Goal: Answer question/provide support: Share knowledge or assist other users

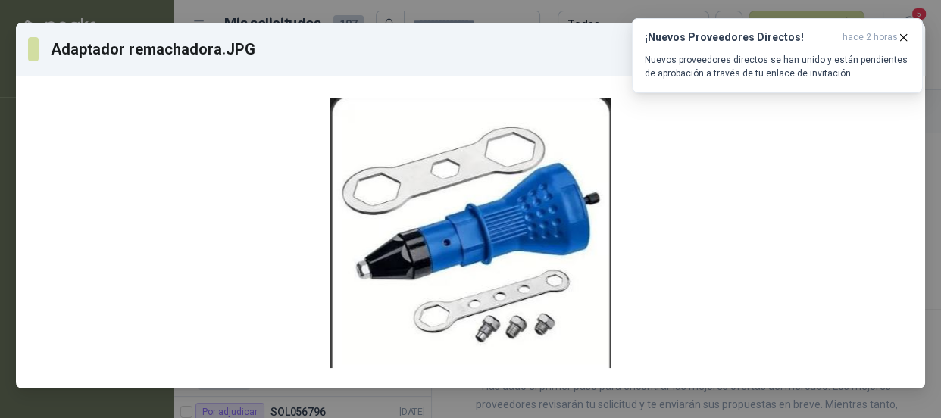
scroll to position [46, 0]
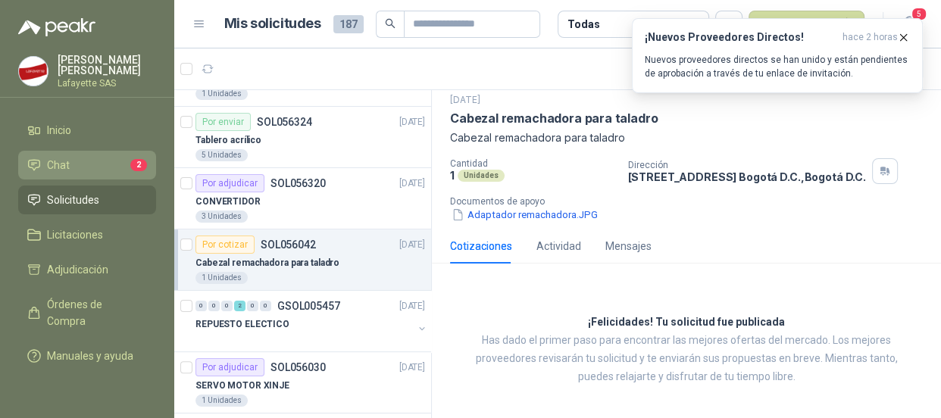
click at [58, 158] on span "Chat" at bounding box center [58, 165] width 23 height 17
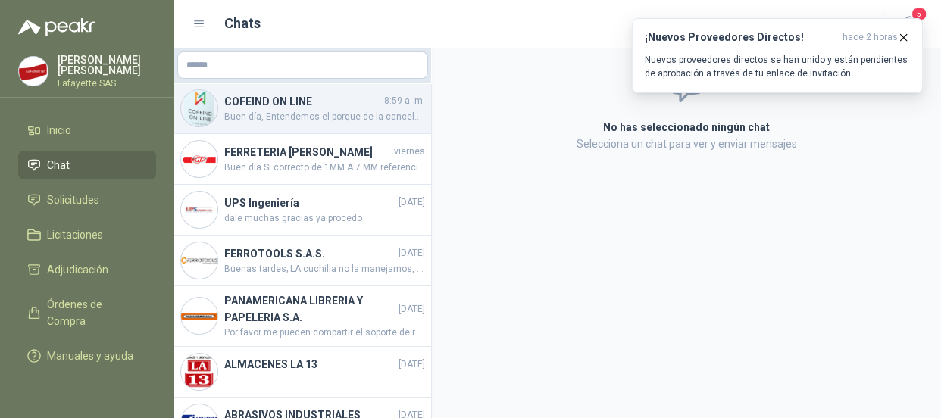
click at [311, 110] on span "Buen día, Entendemos el porque de la cancelación y solicitamos disculpa por los…" at bounding box center [324, 117] width 201 height 14
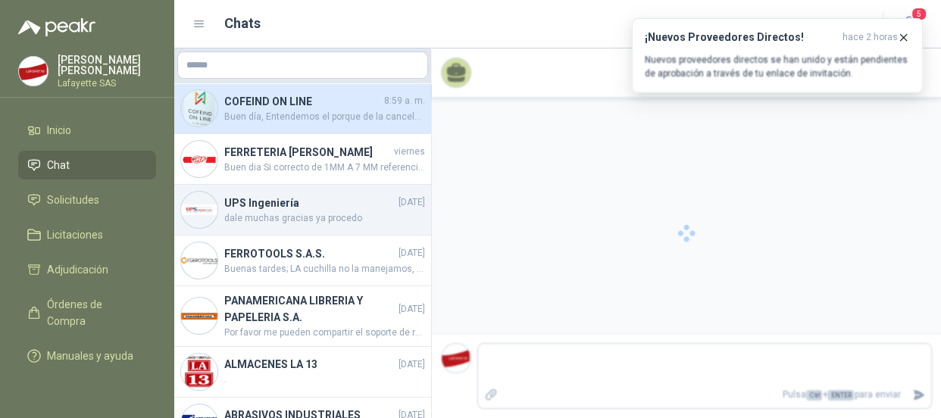
scroll to position [1781, 0]
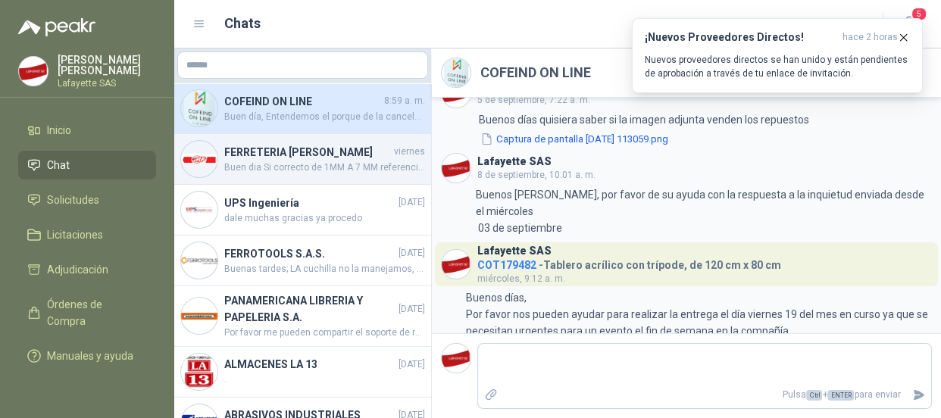
click at [279, 155] on h4 "FERRETERIA [PERSON_NAME]" at bounding box center [307, 152] width 167 height 17
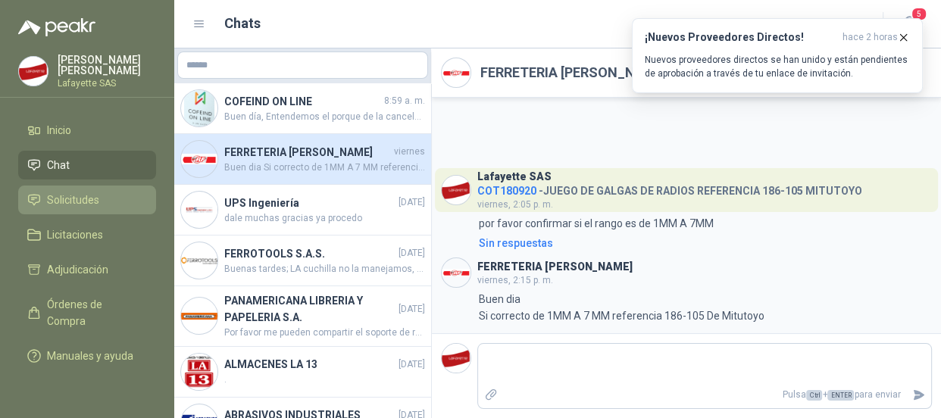
click at [59, 195] on span "Solicitudes" at bounding box center [73, 200] width 52 height 17
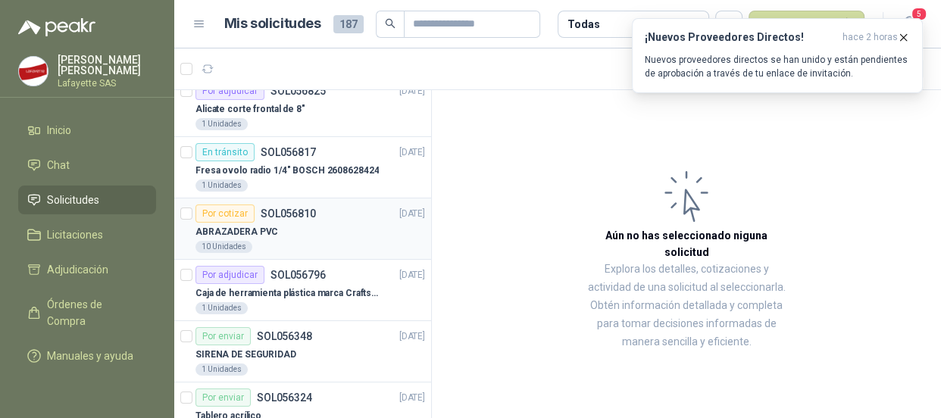
scroll to position [206, 0]
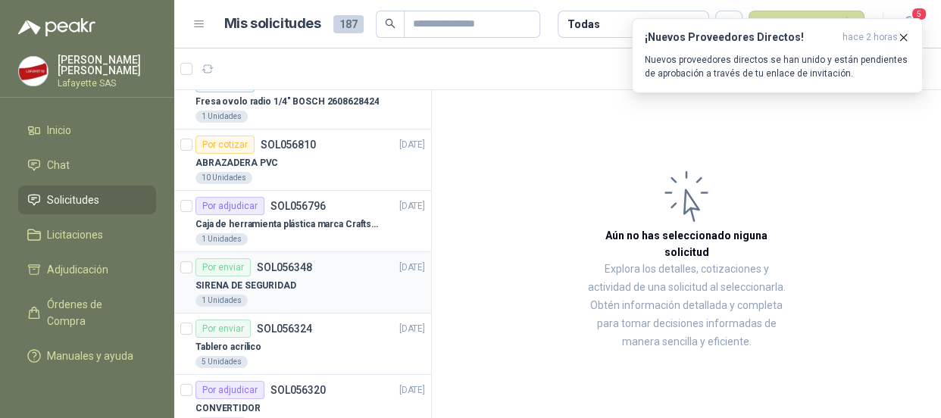
click at [271, 279] on p "SIRENA DE SEGURIDAD" at bounding box center [245, 286] width 101 height 14
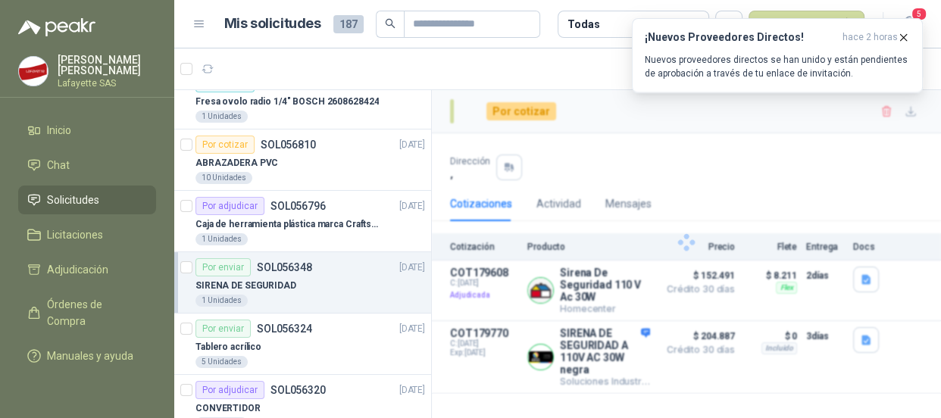
scroll to position [275, 0]
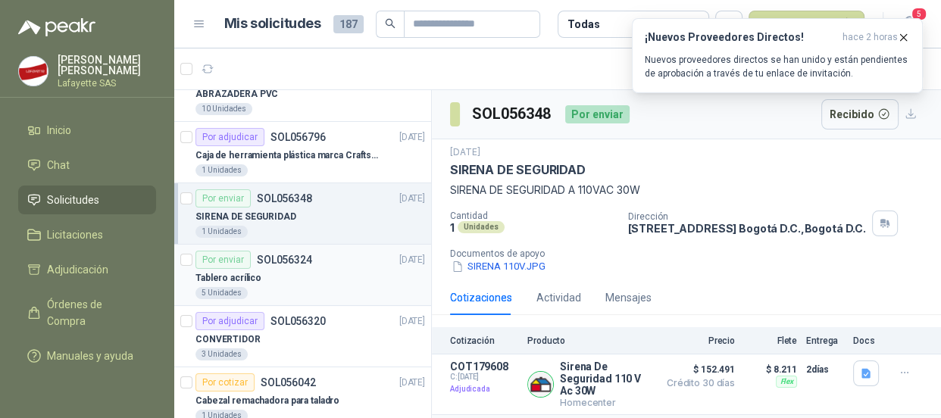
click at [271, 269] on div "Tablero acrílico" at bounding box center [309, 278] width 229 height 18
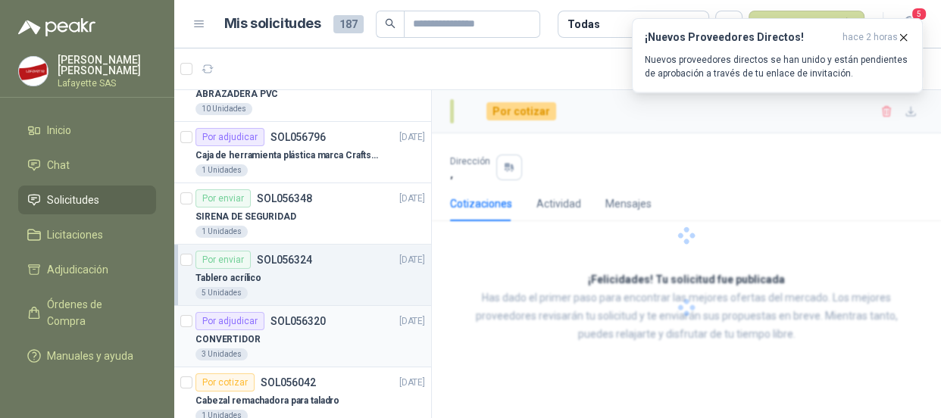
click at [283, 320] on p "SOL056320" at bounding box center [297, 321] width 55 height 11
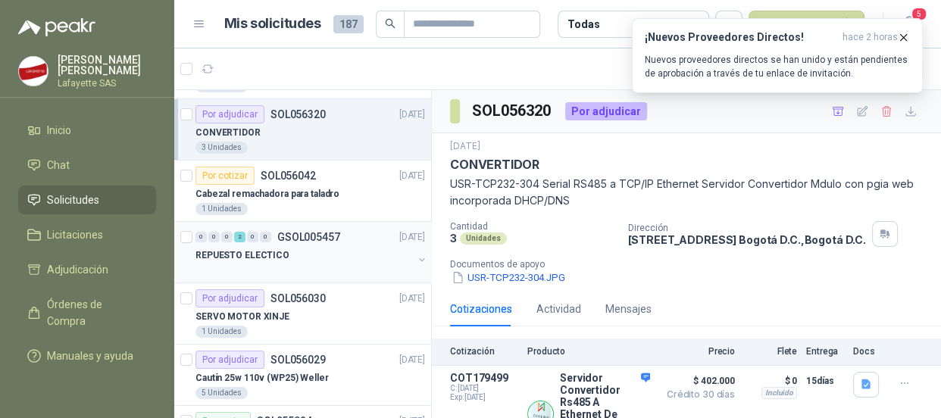
scroll to position [551, 0]
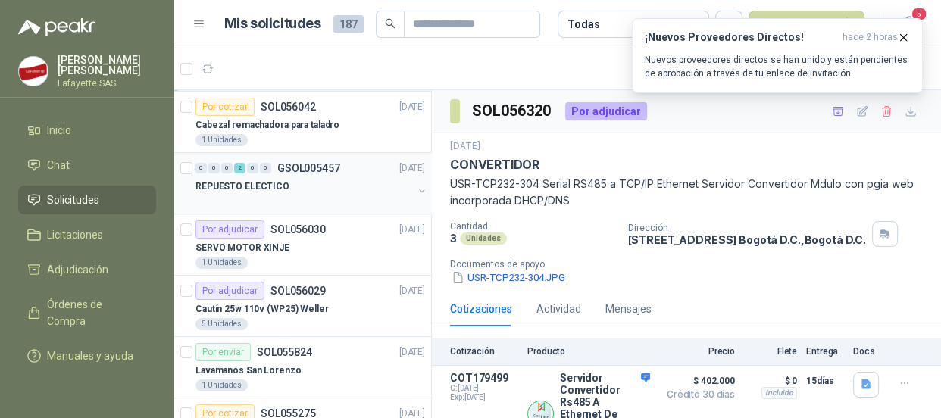
click at [278, 306] on p "Cautín 25w 110v (WP25) Weller" at bounding box center [261, 309] width 133 height 14
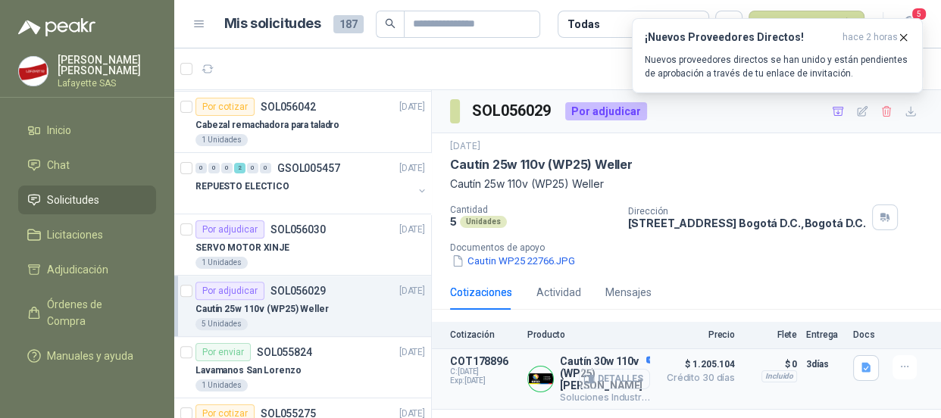
click at [610, 380] on button "Detalles" at bounding box center [614, 379] width 71 height 20
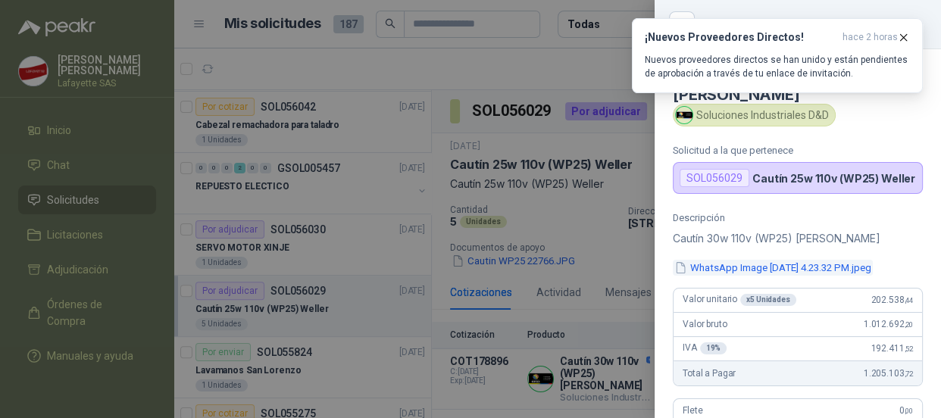
click at [760, 260] on button "WhatsApp Image [DATE] 4.23.32 PM.jpeg" at bounding box center [773, 268] width 200 height 16
